Goal: Information Seeking & Learning: Learn about a topic

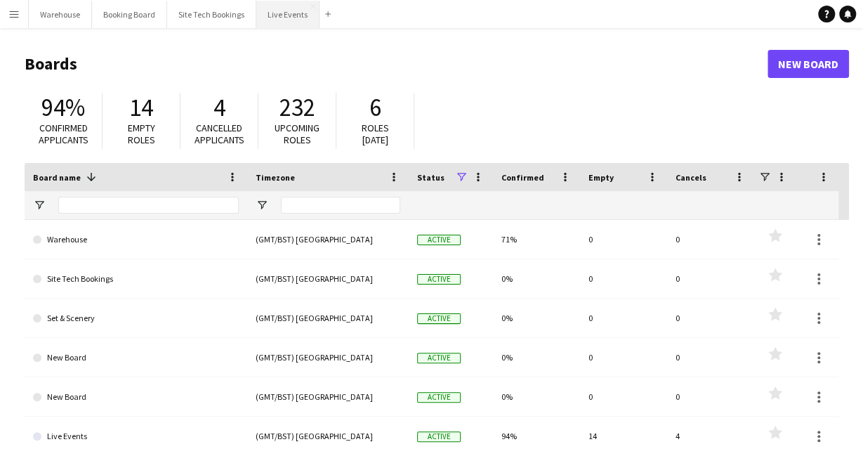
click at [295, 13] on button "Live Events Close" at bounding box center [287, 14] width 63 height 27
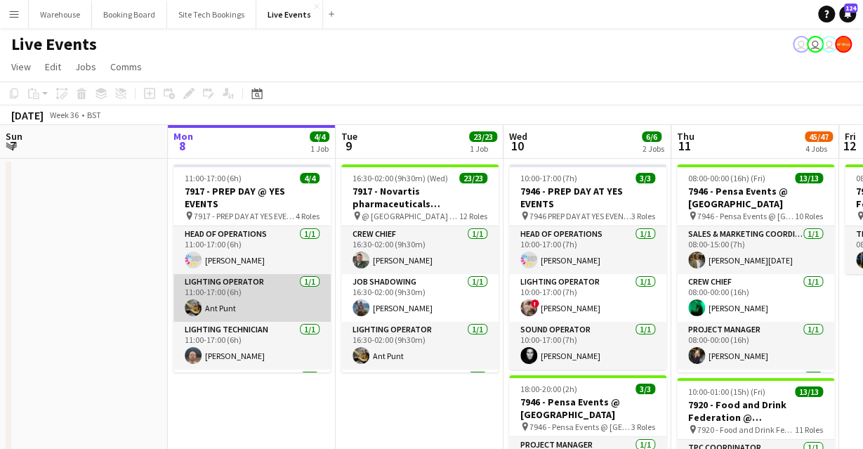
scroll to position [32, 0]
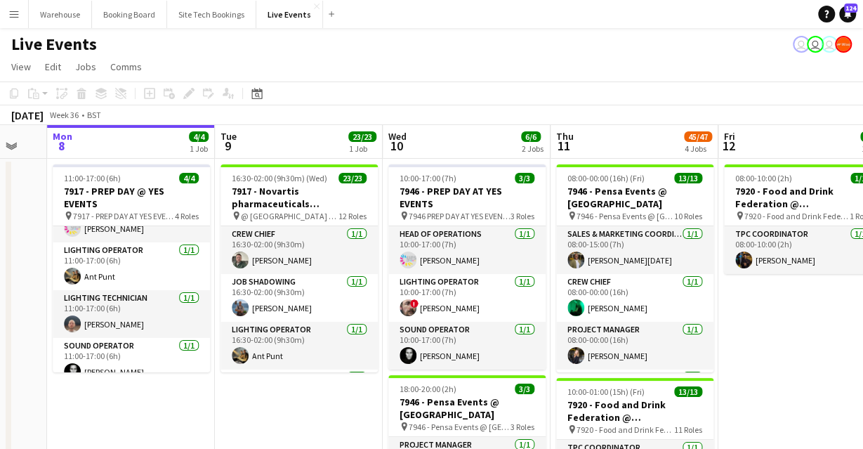
drag, startPoint x: 332, startPoint y: 383, endPoint x: 5, endPoint y: 329, distance: 331.5
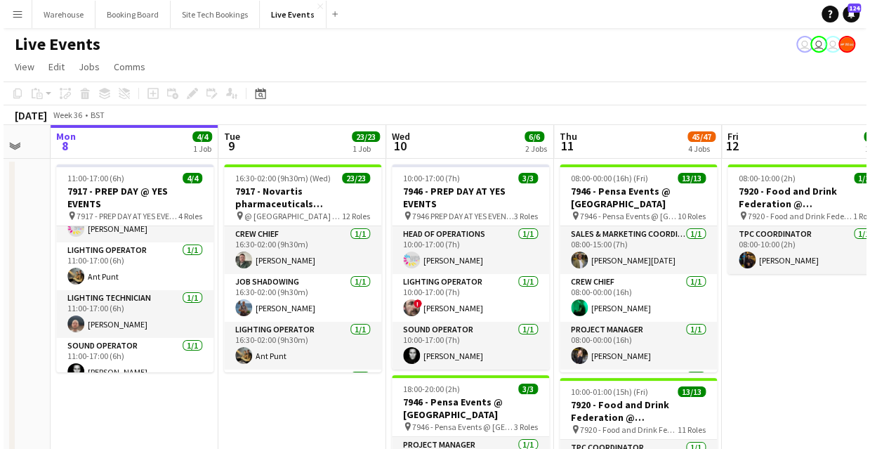
scroll to position [0, 448]
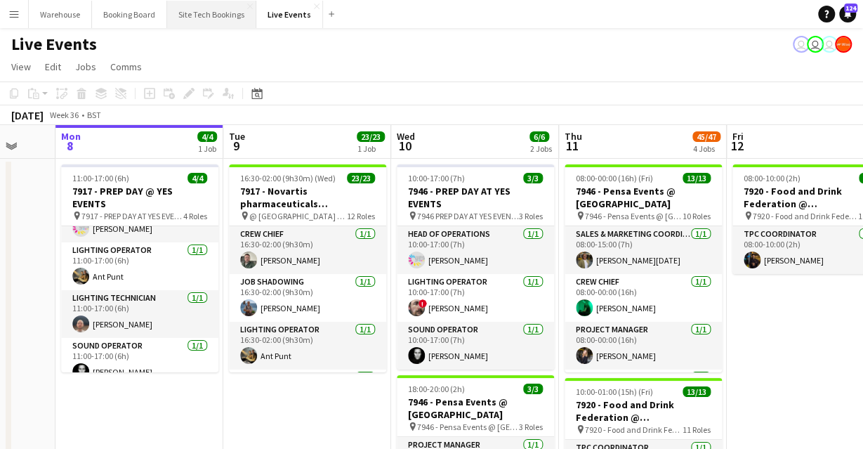
drag, startPoint x: 206, startPoint y: 17, endPoint x: 215, endPoint y: 17, distance: 9.8
click at [206, 18] on button "Site Tech Bookings Close" at bounding box center [211, 14] width 89 height 27
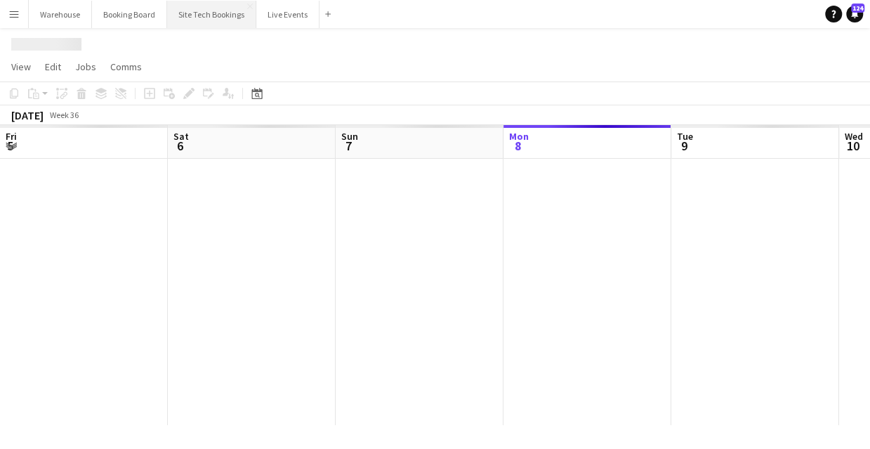
scroll to position [0, 336]
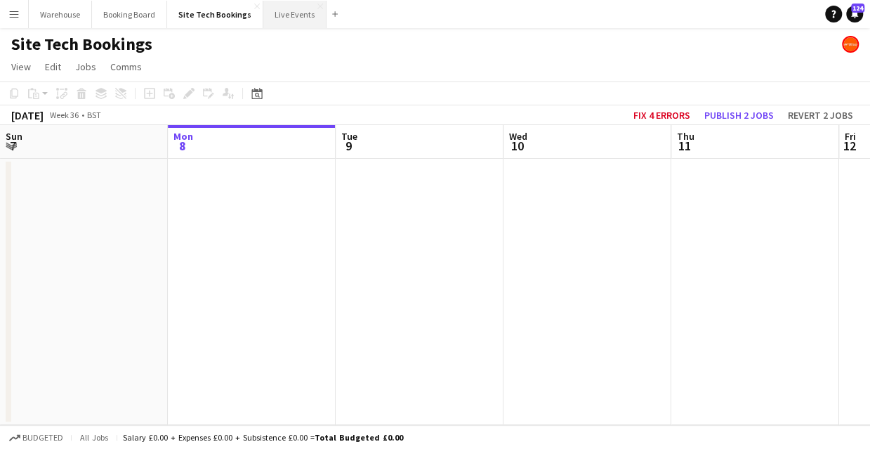
click at [286, 4] on button "Live Events Close" at bounding box center [294, 14] width 63 height 27
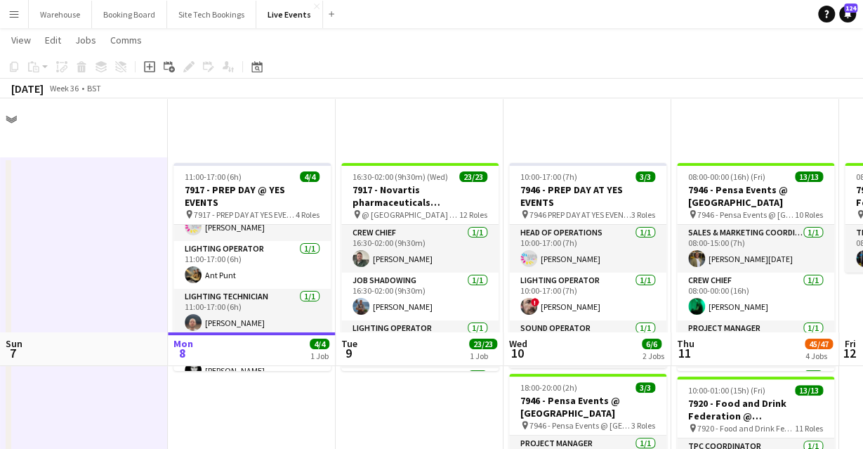
scroll to position [234, 0]
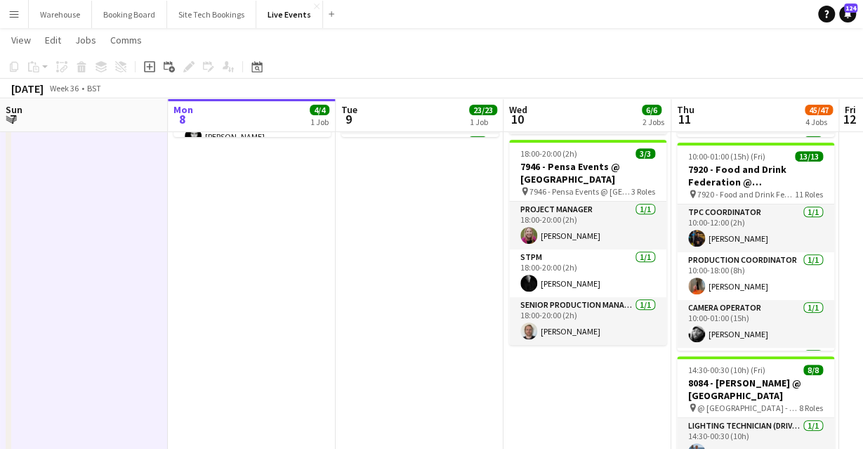
drag, startPoint x: 323, startPoint y: 368, endPoint x: 155, endPoint y: 378, distance: 168.1
click at [154, 378] on app-calendar-viewport "Fri 5 27/27 3 Jobs Sat 6 43/44 3 Jobs Sun 7 Mon 8 4/4 1 Job Tue 9 23/23 1 Job W…" at bounding box center [431, 313] width 863 height 984
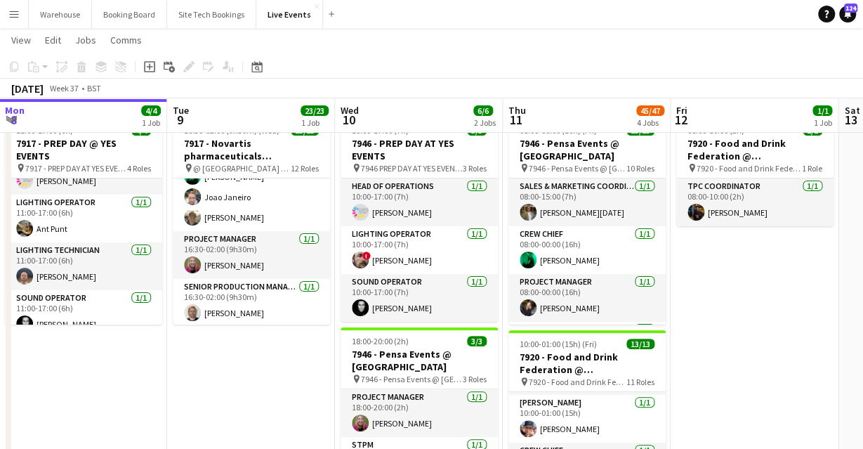
scroll to position [187, 0]
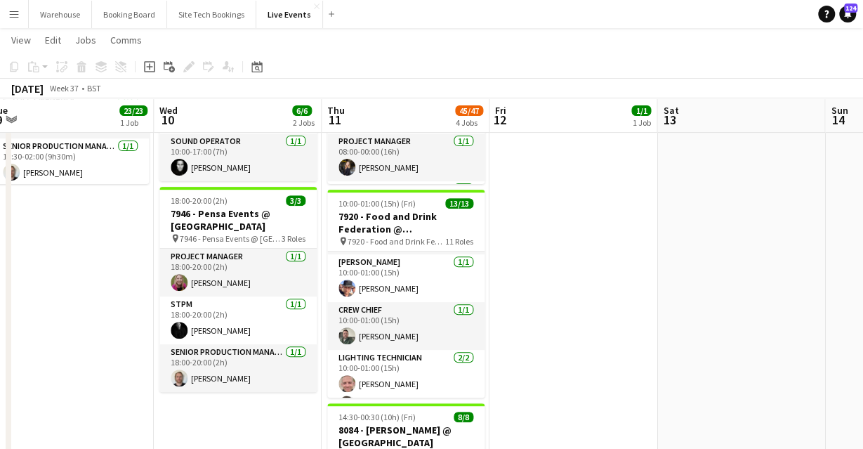
drag, startPoint x: 694, startPoint y: 338, endPoint x: 557, endPoint y: 376, distance: 142.0
click at [555, 376] on app-calendar-viewport "Fri 5 27/27 3 Jobs Sat 6 43/44 3 Jobs Sun 7 Mon 8 4/4 1 Job Tue 9 23/23 1 Job W…" at bounding box center [431, 360] width 863 height 984
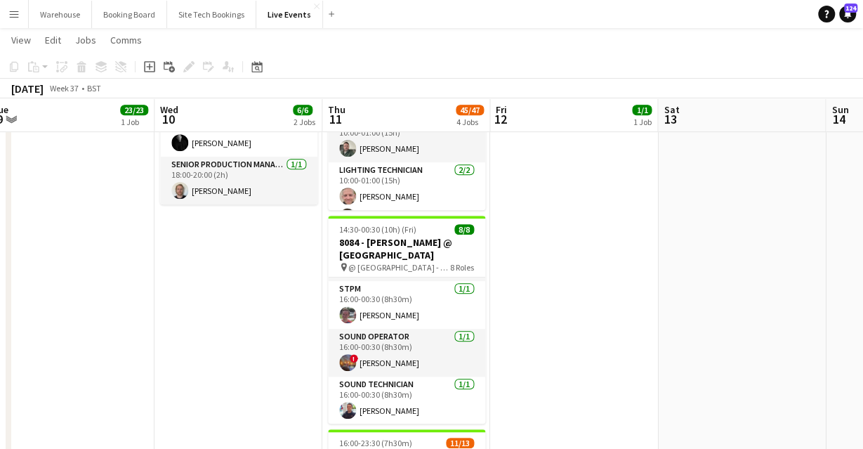
scroll to position [590, 0]
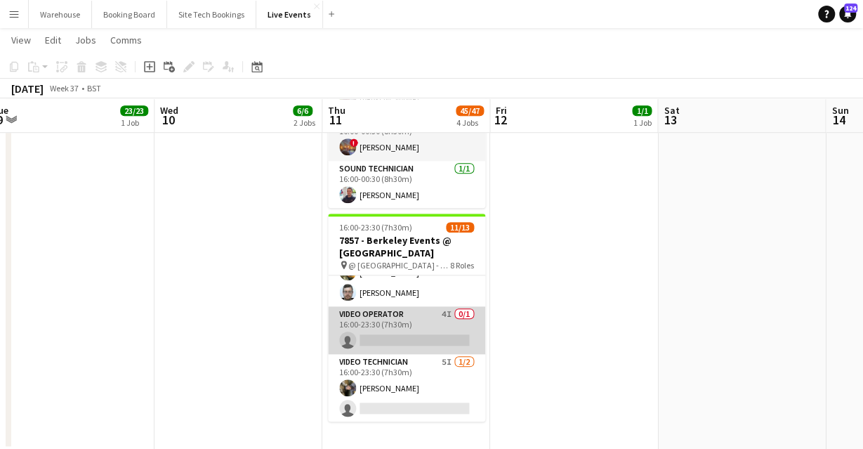
click at [385, 314] on app-card-role "Video Operator 4I 0/1 16:00-23:30 (7h30m) single-neutral-actions" at bounding box center [406, 330] width 157 height 48
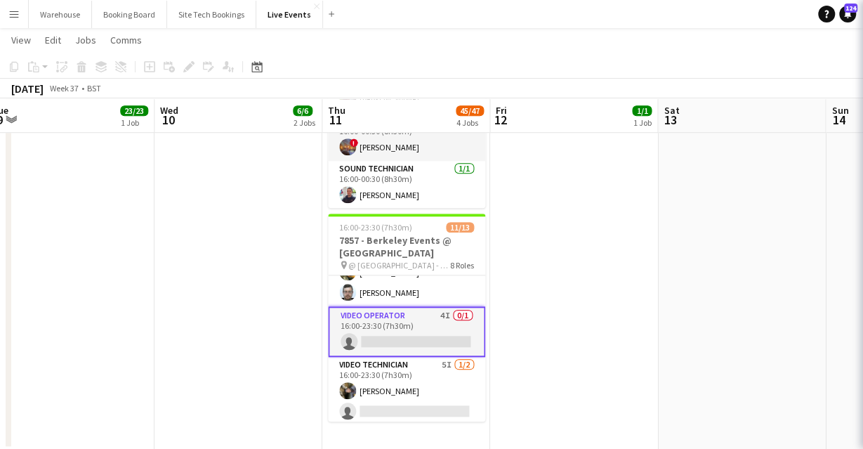
scroll to position [0, 685]
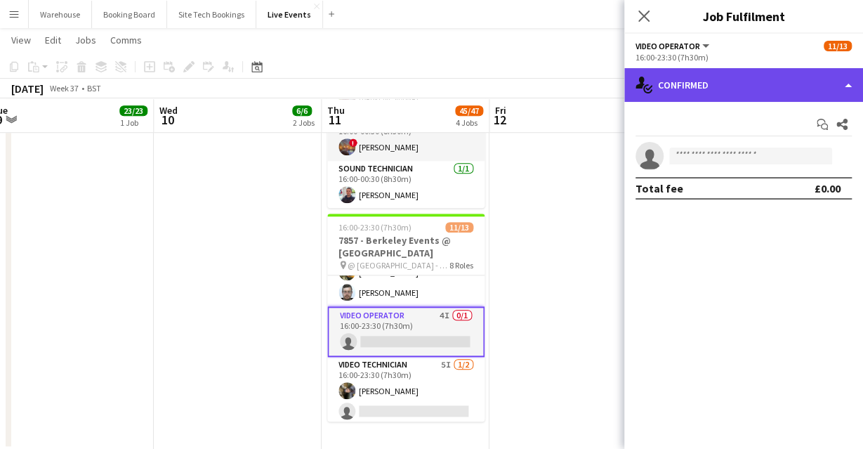
click at [681, 101] on div "single-neutral-actions-check-2 Confirmed" at bounding box center [743, 85] width 239 height 34
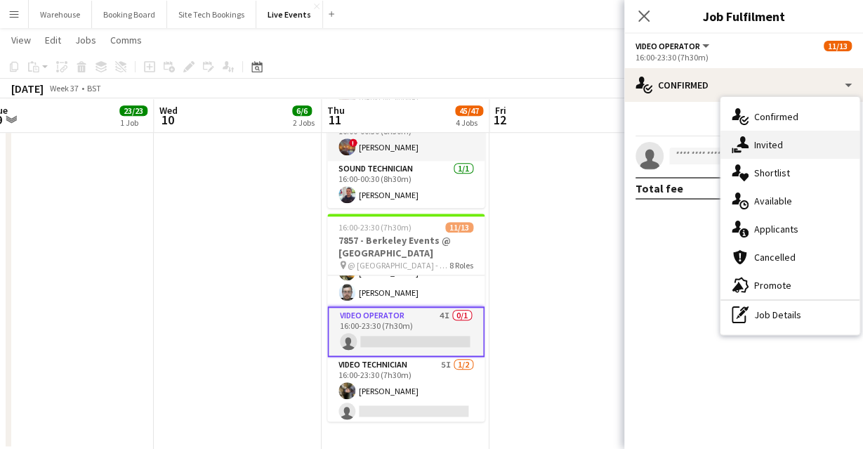
click at [741, 142] on icon at bounding box center [742, 142] width 12 height 12
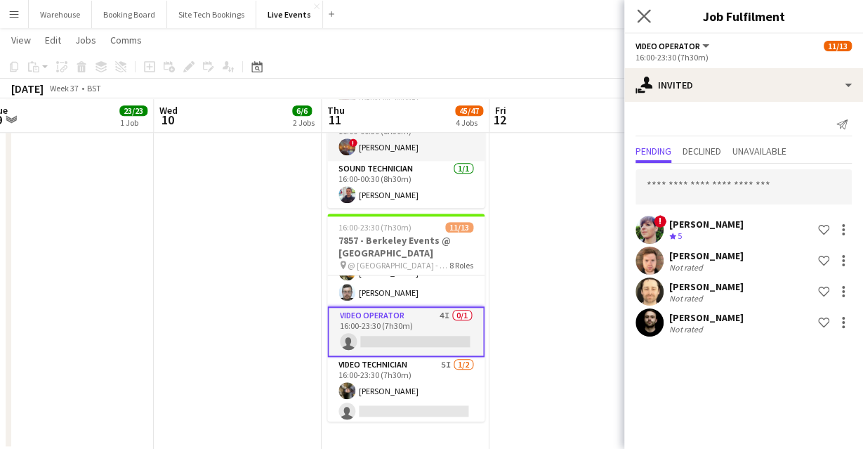
click at [646, 7] on app-icon "Close pop-in" at bounding box center [644, 16] width 20 height 20
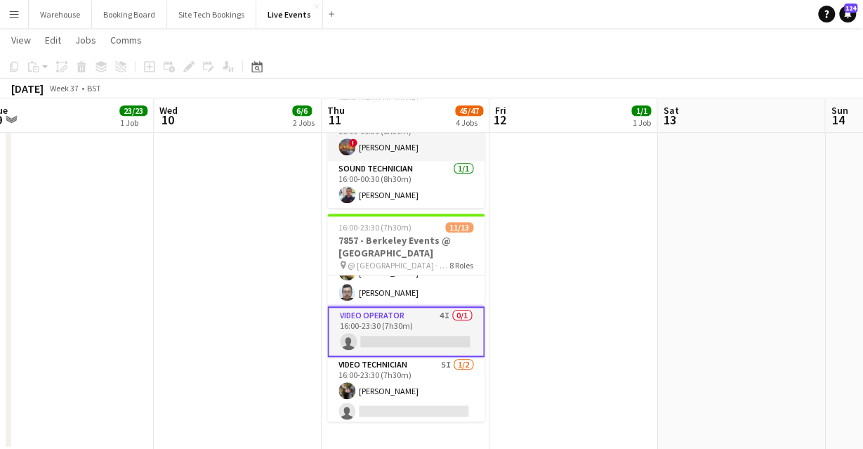
click at [633, 236] on app-date-cell "08:00-10:00 (2h) 1/1 7920 - Food and Drink Federation @ Roundhouse pin 7920 - F…" at bounding box center [573, 9] width 168 height 882
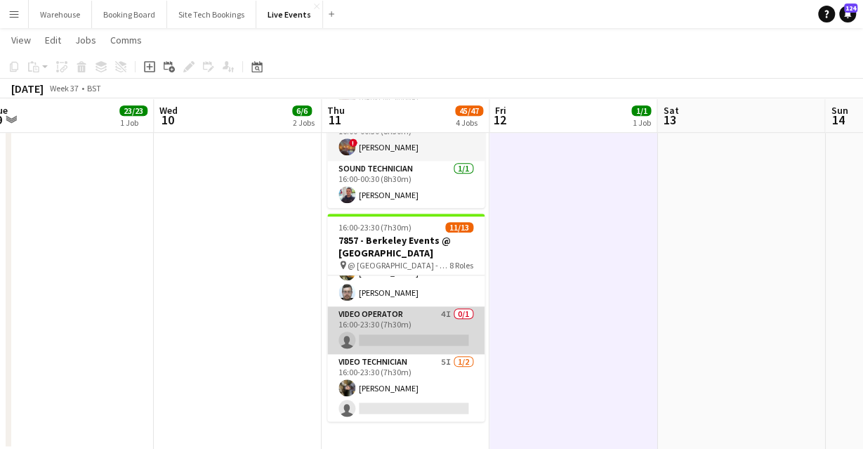
click at [425, 312] on app-card-role "Video Operator 4I 0/1 16:00-23:30 (7h30m) single-neutral-actions" at bounding box center [405, 330] width 157 height 48
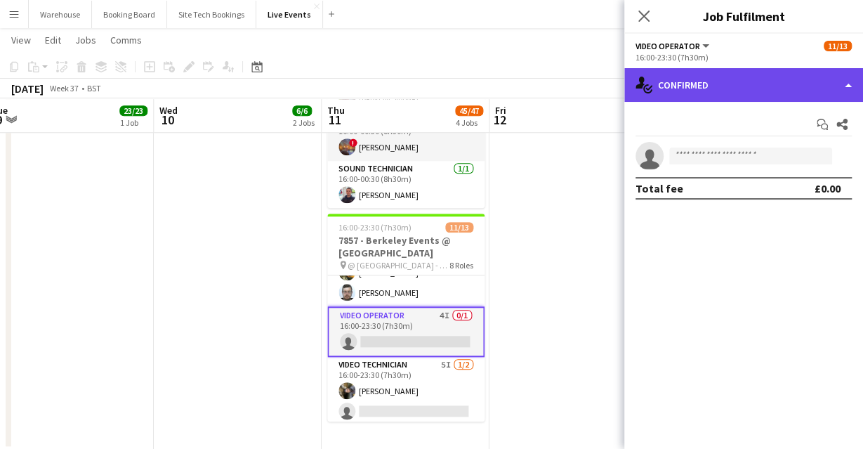
click at [682, 89] on div "single-neutral-actions-check-2 Confirmed" at bounding box center [743, 85] width 239 height 34
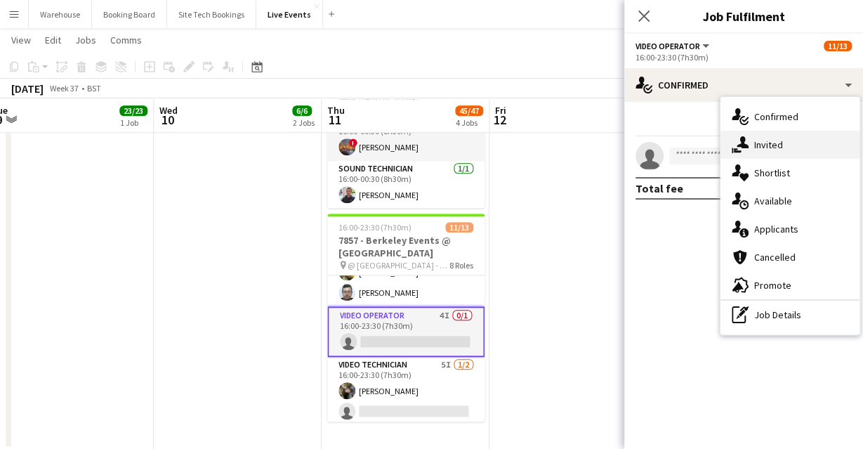
click at [781, 154] on div "single-neutral-actions-share-1 Invited" at bounding box center [789, 145] width 139 height 28
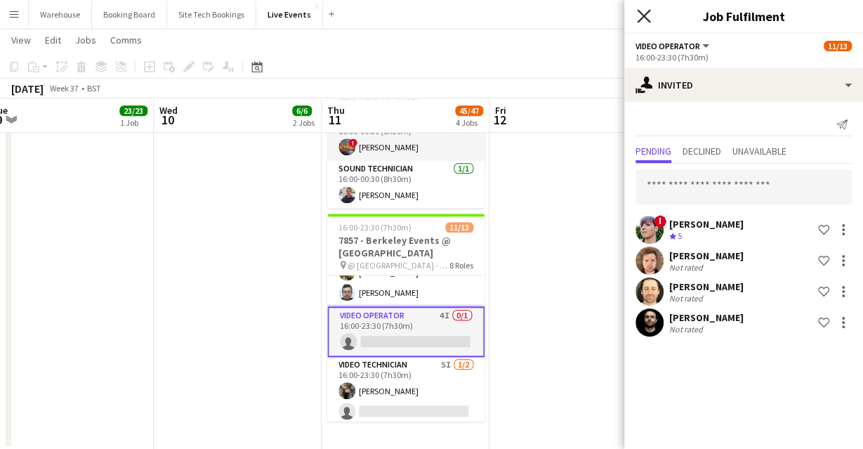
click at [649, 12] on icon at bounding box center [643, 15] width 13 height 13
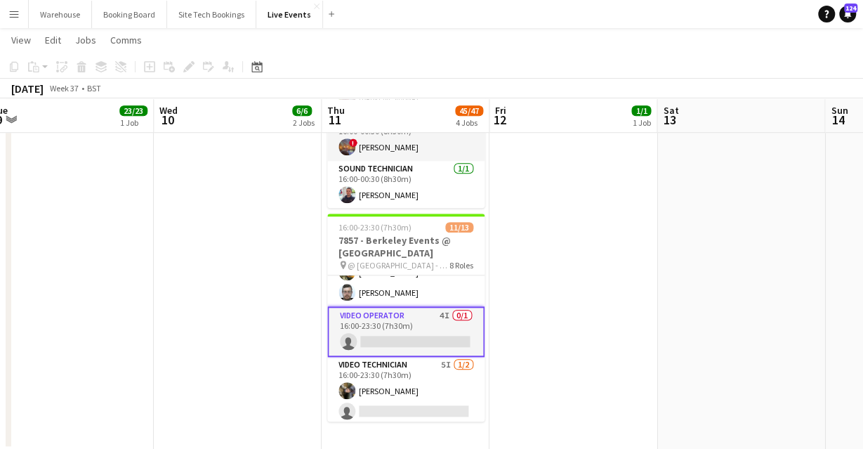
click at [547, 215] on app-date-cell "08:00-10:00 (2h) 1/1 7920 - Food and Drink Federation @ Roundhouse pin 7920 - F…" at bounding box center [573, 9] width 168 height 882
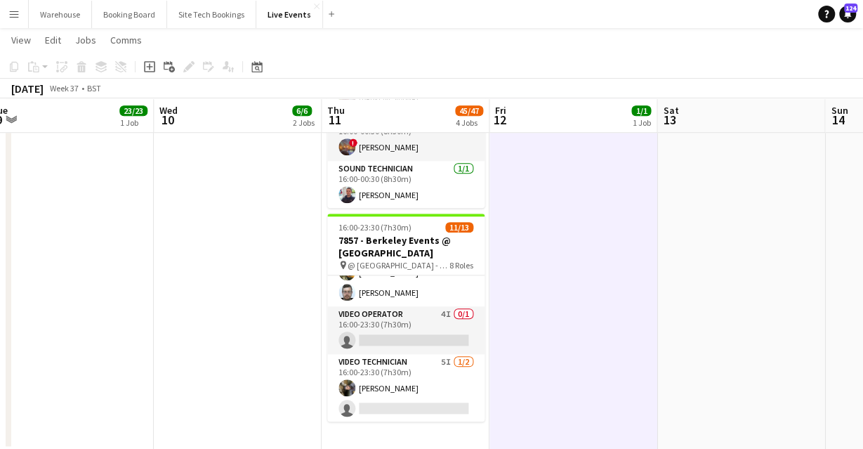
click at [296, 223] on app-date-cell "10:00-17:00 (7h) 3/3 7946 - PREP DAY AT YES EVENTS pin 7946 PREP DAY AT YES EVE…" at bounding box center [238, 9] width 168 height 882
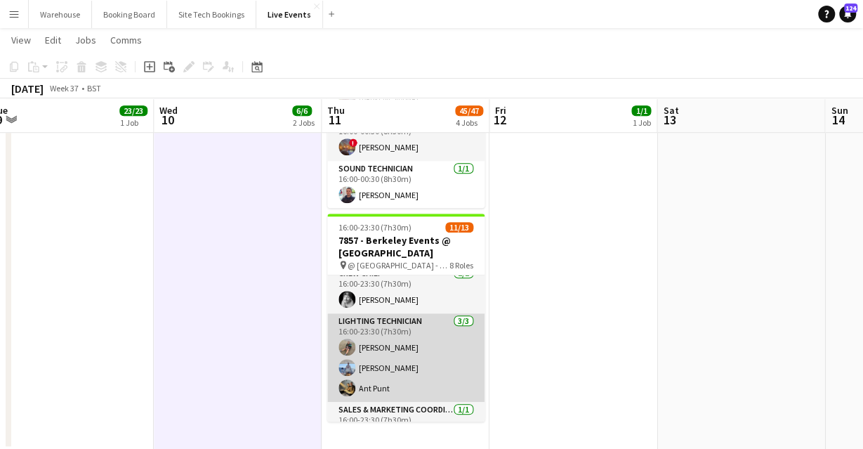
scroll to position [197, 0]
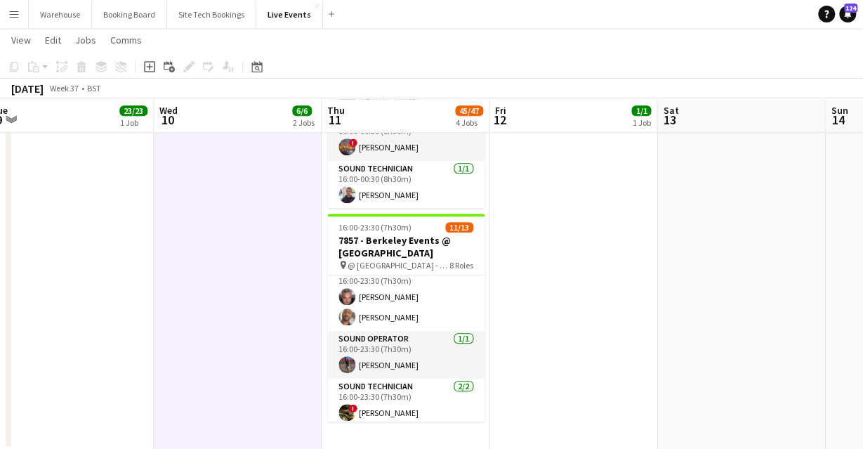
click at [548, 305] on app-date-cell "08:00-10:00 (2h) 1/1 7920 - Food and Drink Federation @ Roundhouse pin 7920 - F…" at bounding box center [573, 9] width 168 height 882
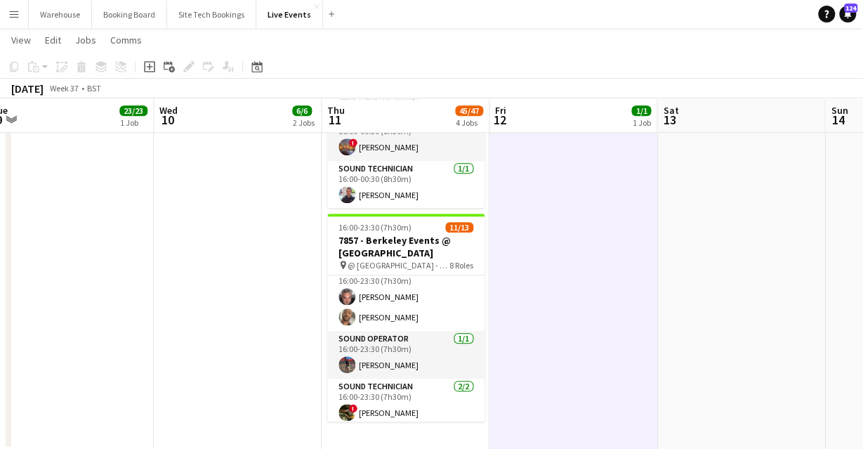
click at [679, 445] on app-date-cell at bounding box center [741, 9] width 168 height 882
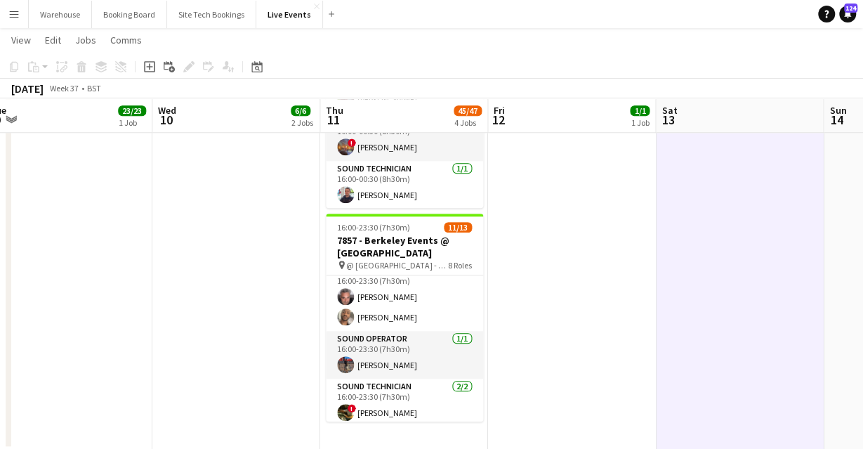
click at [241, 237] on app-date-cell "10:00-17:00 (7h) 3/3 7946 - PREP DAY AT YES EVENTS pin 7946 PREP DAY AT YES EVE…" at bounding box center [236, 9] width 168 height 882
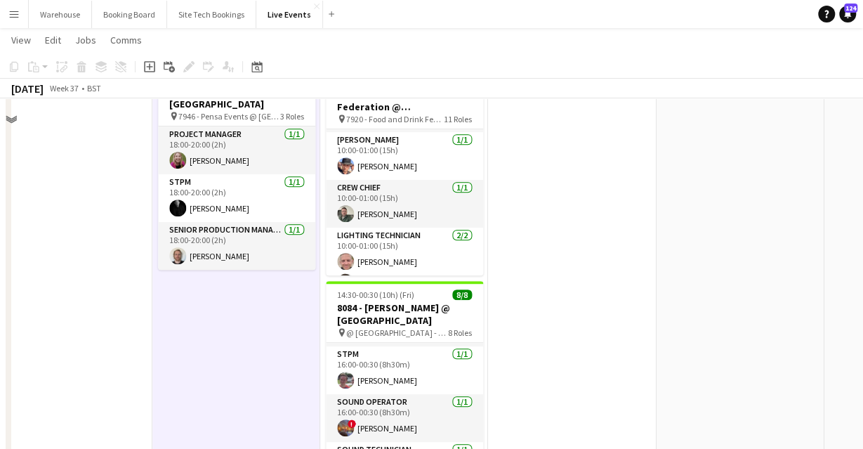
scroll to position [263, 0]
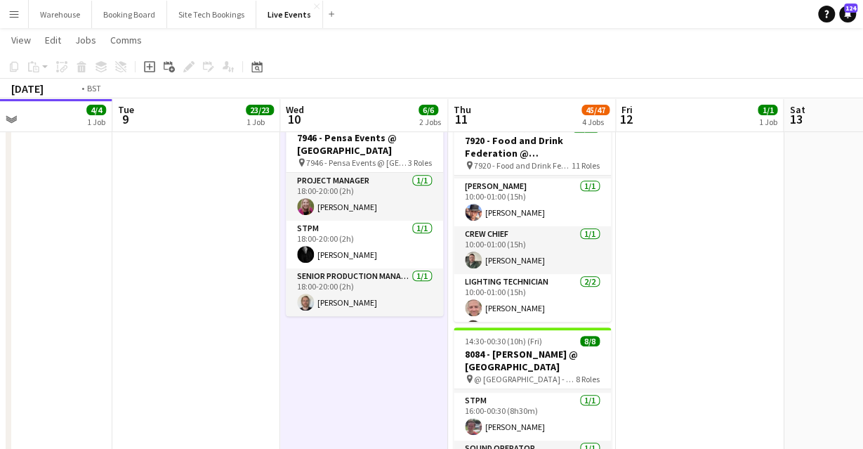
drag, startPoint x: 140, startPoint y: 271, endPoint x: 442, endPoint y: 270, distance: 301.8
click at [446, 270] on app-calendar-viewport "Fri 5 27/27 3 Jobs Sat 6 43/44 3 Jobs Sun 7 Mon 8 4/4 1 Job Tue 9 23/23 1 Job W…" at bounding box center [431, 284] width 863 height 984
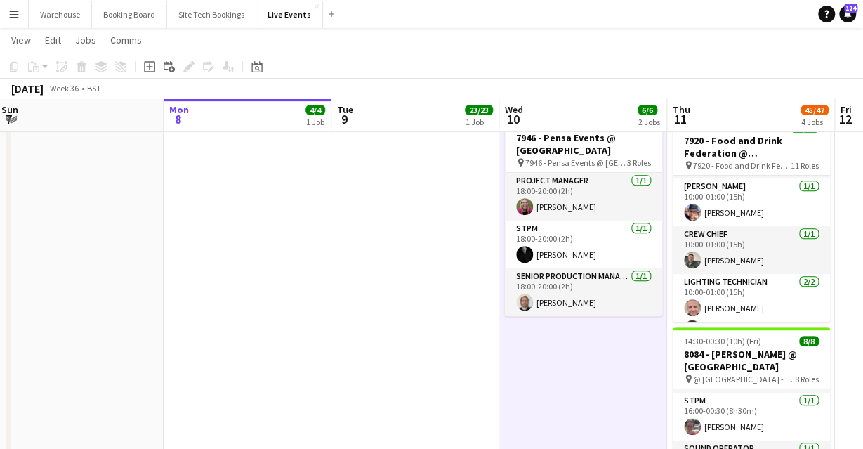
drag, startPoint x: 380, startPoint y: 284, endPoint x: 463, endPoint y: 272, distance: 83.7
click at [548, 276] on app-calendar-viewport "Fri 5 27/27 3 Jobs Sat 6 43/44 3 Jobs Sun 7 Mon 8 4/4 1 Job Tue 9 23/23 1 Job W…" at bounding box center [431, 284] width 863 height 984
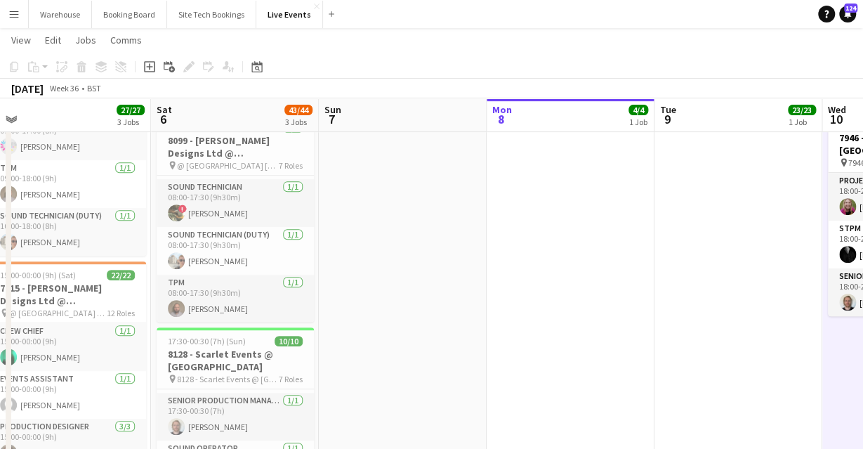
scroll to position [0, 0]
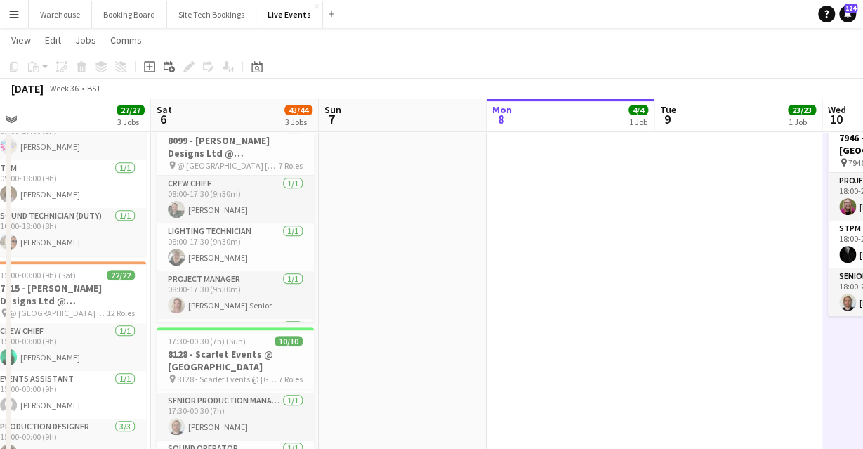
click at [507, 225] on app-date-cell "11:00-17:00 (6h) 4/4 7917 - PREP DAY @ YES EVENTS pin 7917 - PREP DAY AT YES EV…" at bounding box center [570, 336] width 168 height 882
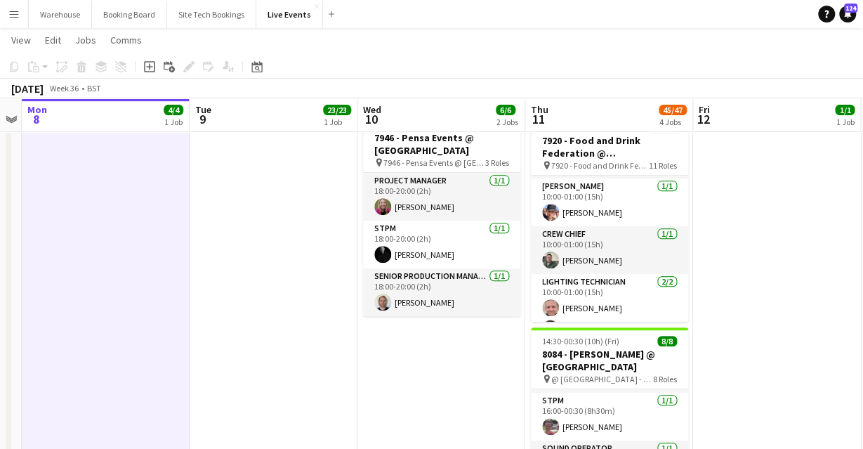
scroll to position [0, 499]
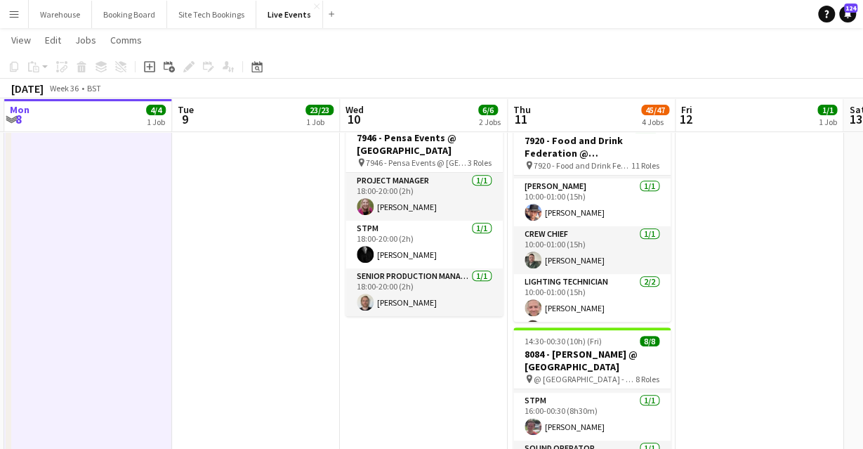
drag, startPoint x: 698, startPoint y: 276, endPoint x: 215, endPoint y: 248, distance: 483.0
click at [215, 248] on app-calendar-viewport "Fri 5 27/27 3 Jobs Sat 6 43/44 3 Jobs Sun 7 Mon 8 4/4 1 Job Tue 9 23/23 1 Job W…" at bounding box center [431, 284] width 863 height 984
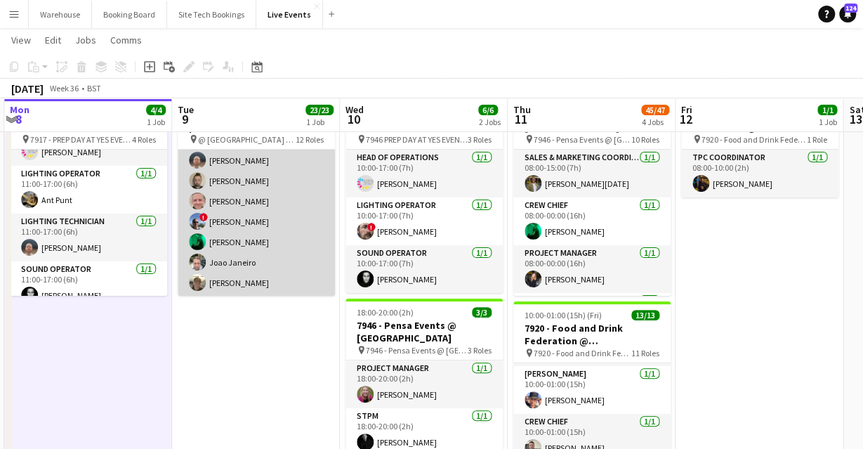
scroll to position [234, 0]
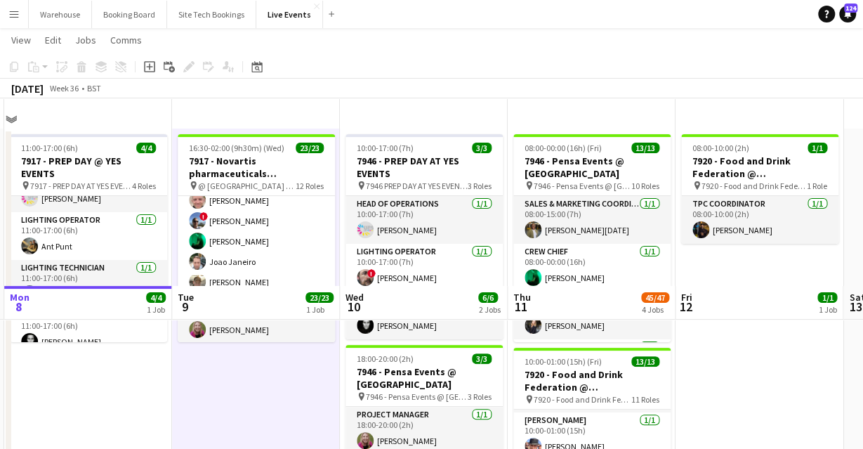
scroll to position [216, 0]
